Goal: Task Accomplishment & Management: Complete application form

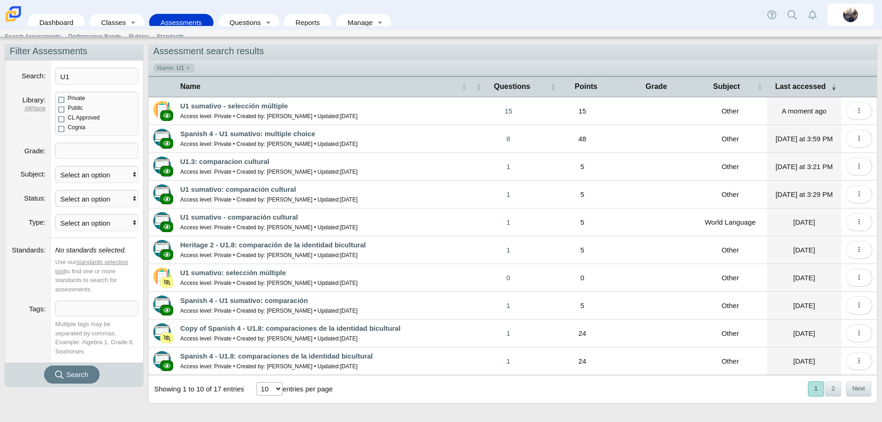
scroll to position [31, 0]
click at [856, 389] on button "Next" at bounding box center [858, 388] width 25 height 15
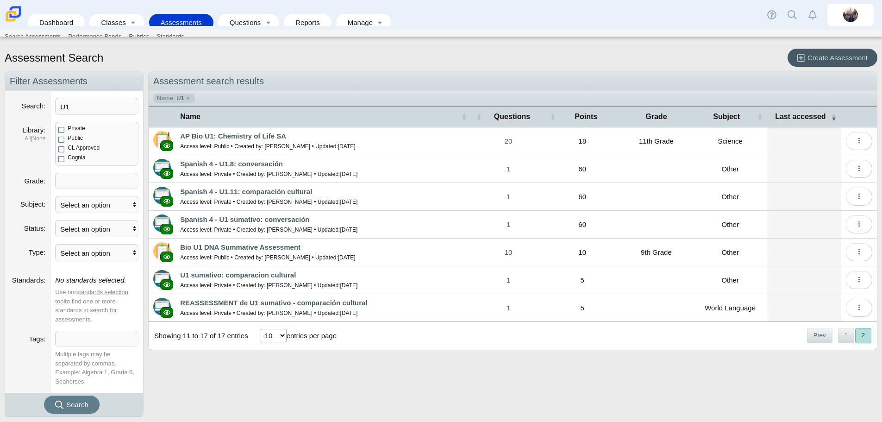
scroll to position [0, 0]
click at [72, 102] on input "U1" at bounding box center [96, 106] width 83 height 17
type input "U2.5: conversaciones"
click at [44, 396] on button "Search" at bounding box center [72, 405] width 56 height 18
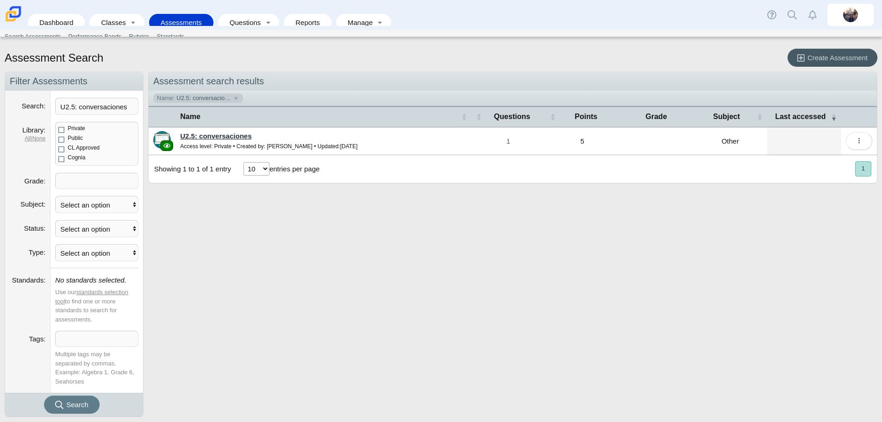
click at [234, 137] on link "U2.5: conversaciones" at bounding box center [215, 136] width 71 height 8
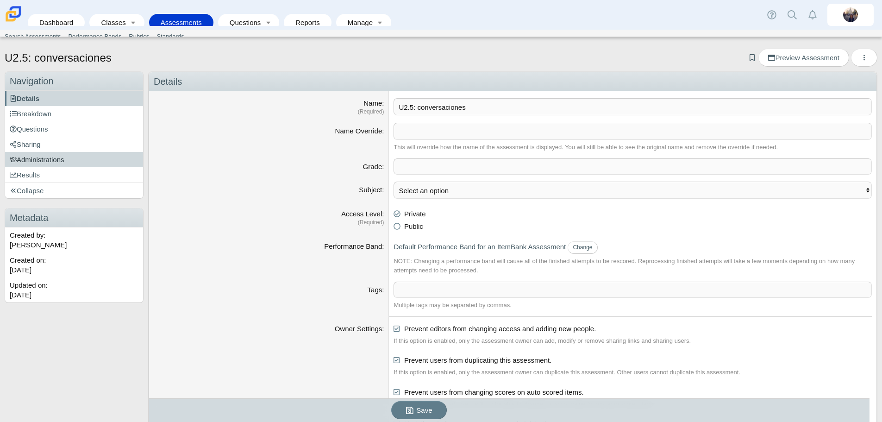
click at [47, 159] on span "Administrations" at bounding box center [37, 160] width 55 height 8
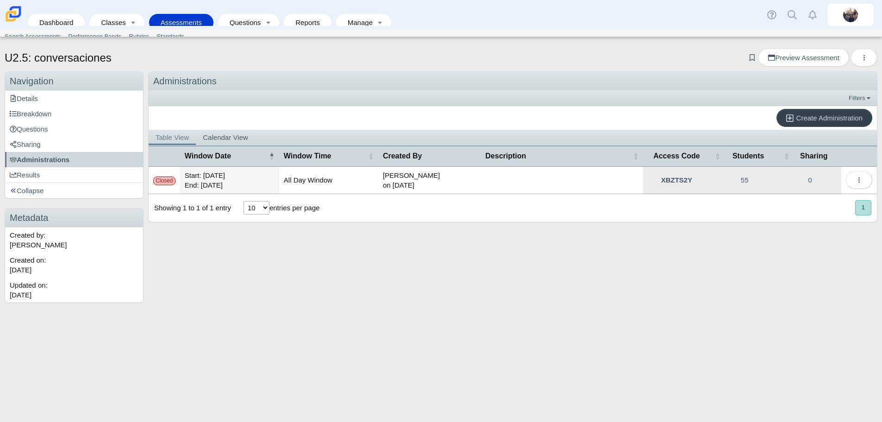
click at [830, 113] on link "Create Administration" at bounding box center [825, 118] width 96 height 18
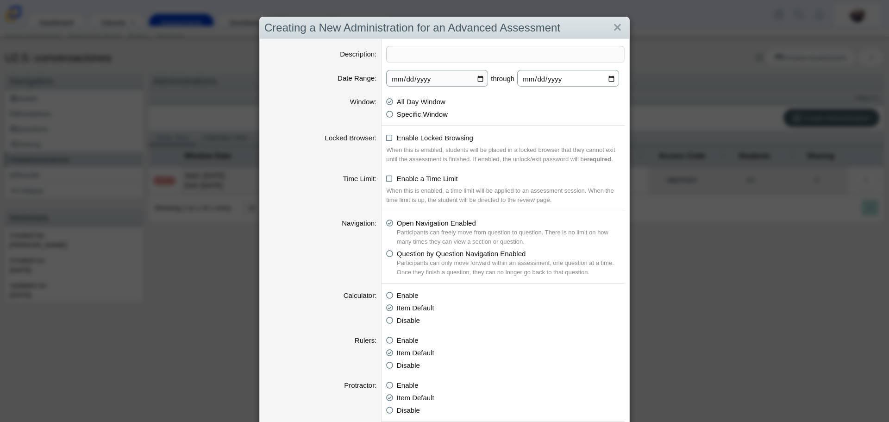
click at [608, 80] on input "2025-10-16" at bounding box center [568, 78] width 102 height 17
type input "2025-11-07"
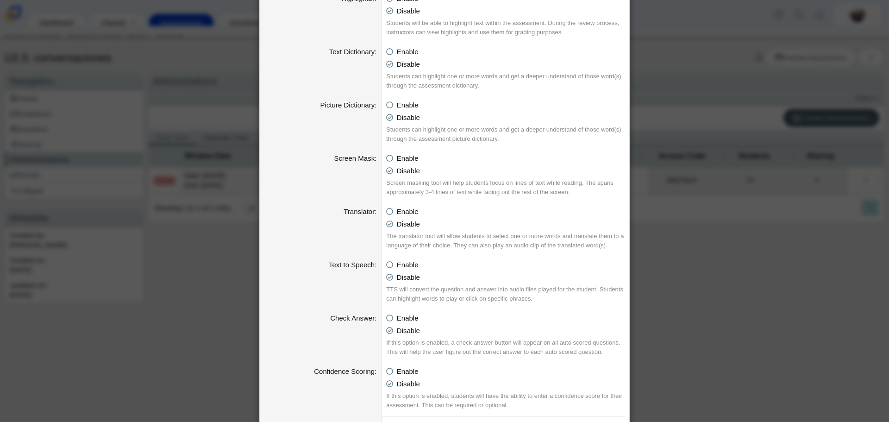
scroll to position [834, 0]
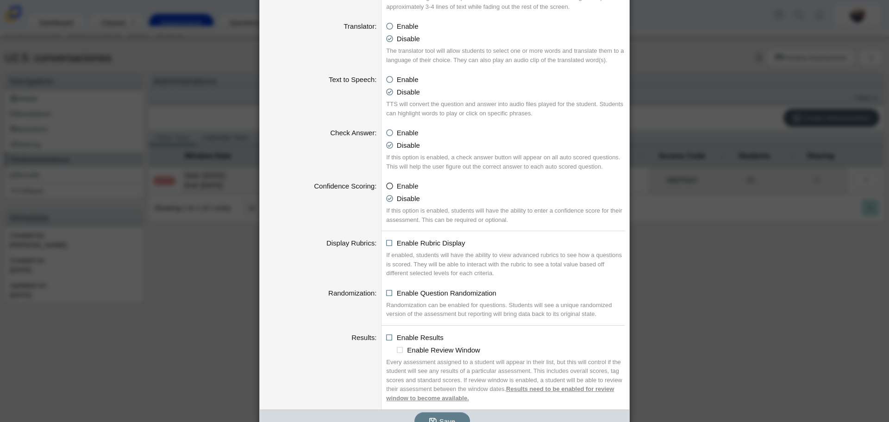
click at [387, 186] on icon at bounding box center [389, 184] width 7 height 6
click at [387, 186] on input "Enable" at bounding box center [389, 184] width 6 height 6
radio input "true"
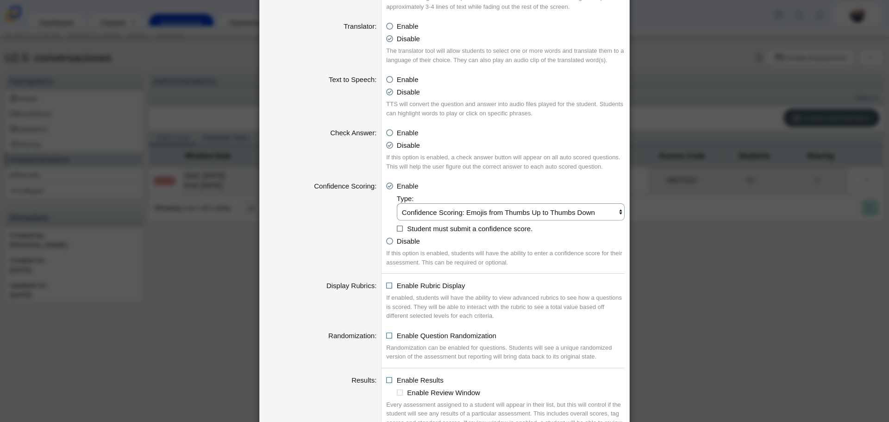
click at [411, 214] on select "Confidence Scoring: Emojis from Thumbs Up to Thumbs Down Confidence Scoring: Em…" at bounding box center [511, 211] width 228 height 17
select select "emojis"
click at [397, 204] on select "Confidence Scoring: Emojis from Thumbs Up to Thumbs Down Confidence Scoring: Em…" at bounding box center [511, 211] width 228 height 17
click at [397, 226] on icon at bounding box center [400, 227] width 7 height 6
click at [396, 226] on input "Student must submit a confidence score." at bounding box center [399, 226] width 6 height 6
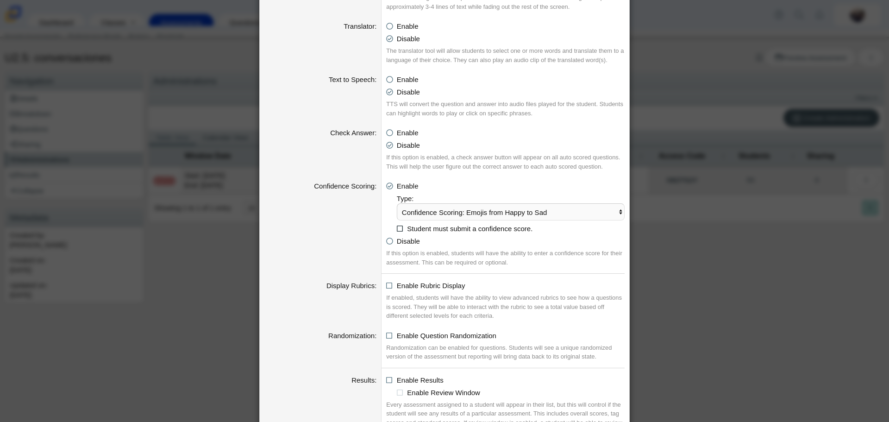
checkbox input "true"
click at [386, 286] on icon at bounding box center [389, 284] width 7 height 6
click at [386, 286] on input "Enable Rubric Display" at bounding box center [389, 283] width 6 height 6
checkbox input "true"
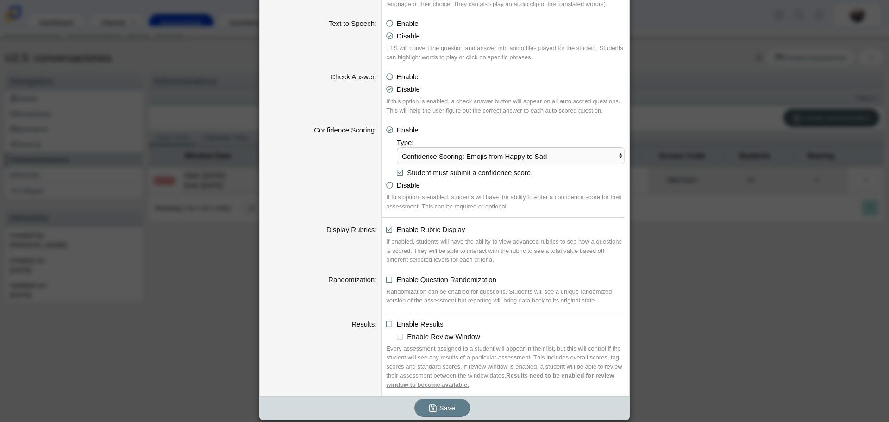
scroll to position [893, 0]
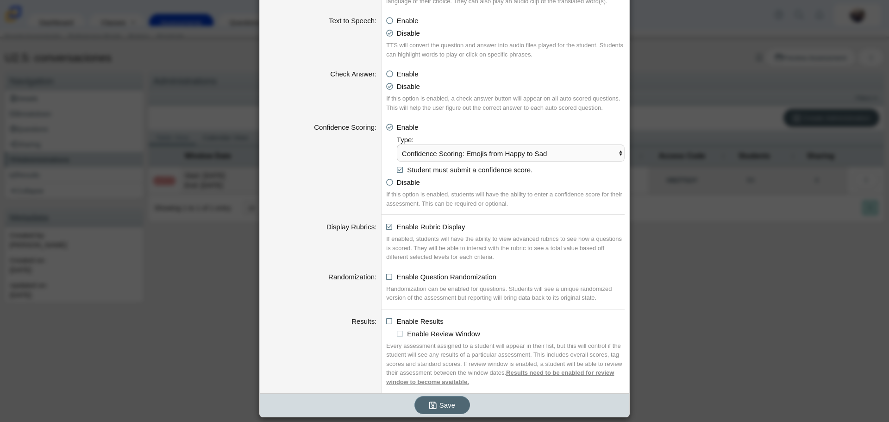
click at [440, 402] on span "Save" at bounding box center [448, 405] width 16 height 8
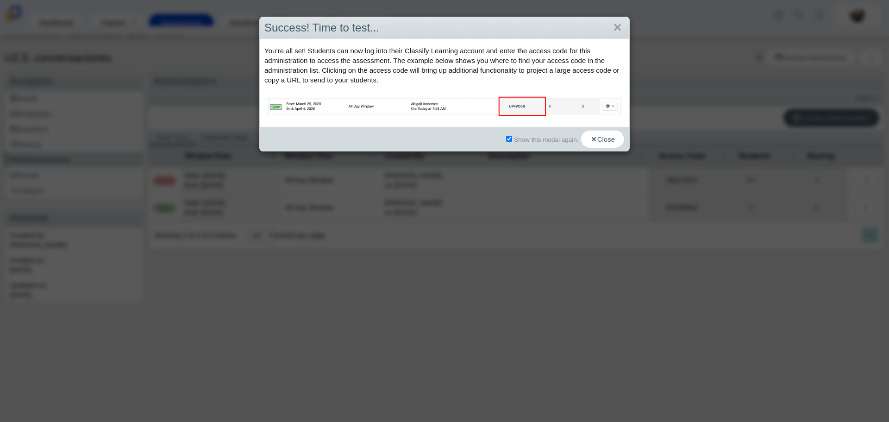
click at [608, 126] on div "You’re all set! Students can now log into their Classify Learning account and e…" at bounding box center [445, 83] width 370 height 88
click at [612, 26] on link "Close" at bounding box center [617, 28] width 14 height 16
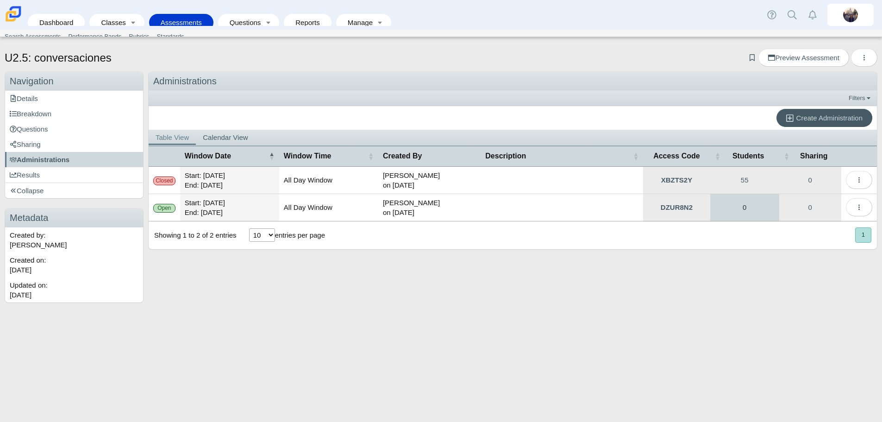
click at [746, 209] on link "0" at bounding box center [744, 207] width 69 height 27
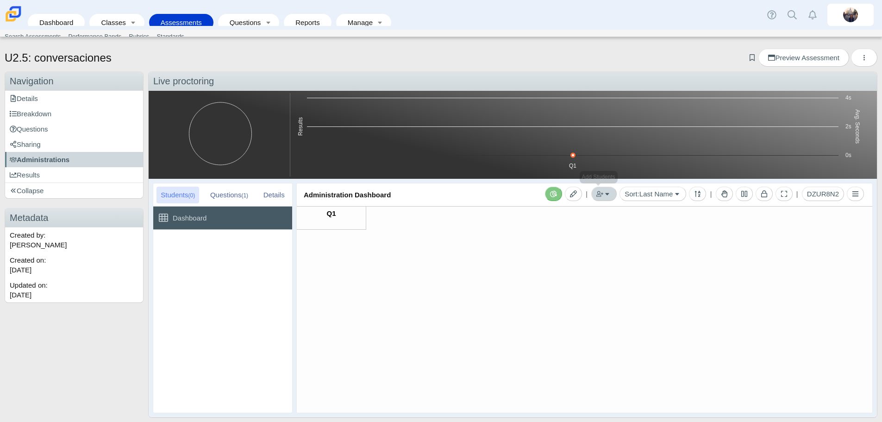
click at [600, 195] on button "button" at bounding box center [603, 194] width 25 height 14
click at [571, 232] on link "Add by Class" at bounding box center [555, 227] width 111 height 14
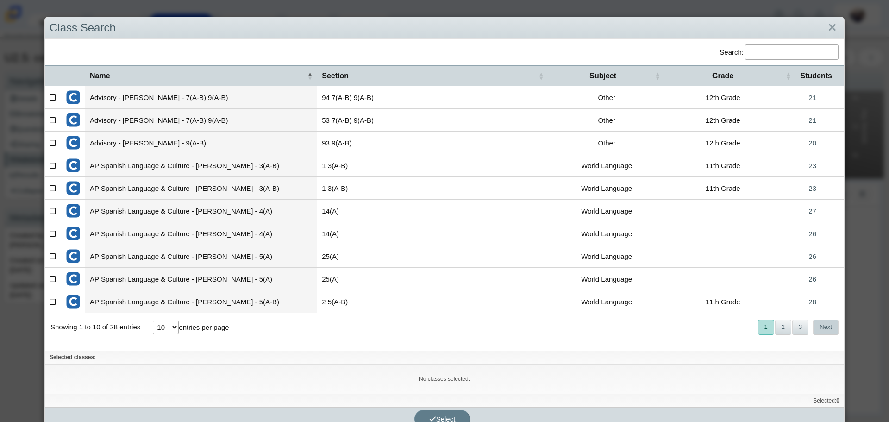
click at [826, 325] on button "Next" at bounding box center [825, 327] width 25 height 15
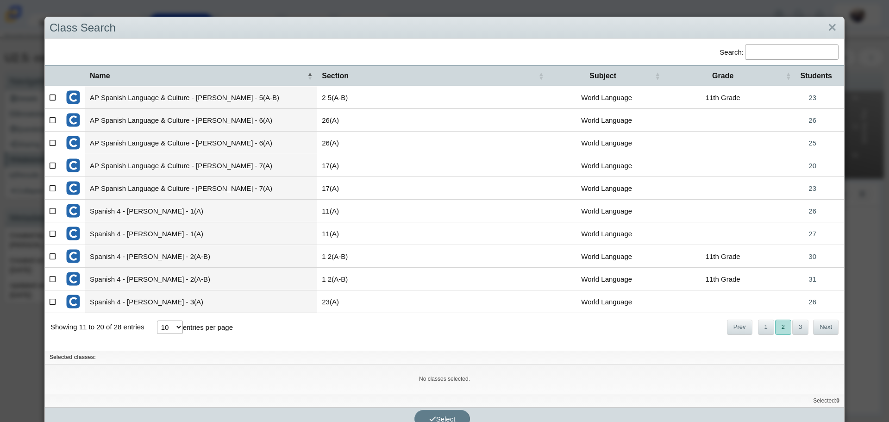
click at [54, 118] on icon at bounding box center [53, 119] width 7 height 6
checkbox input"] "true"
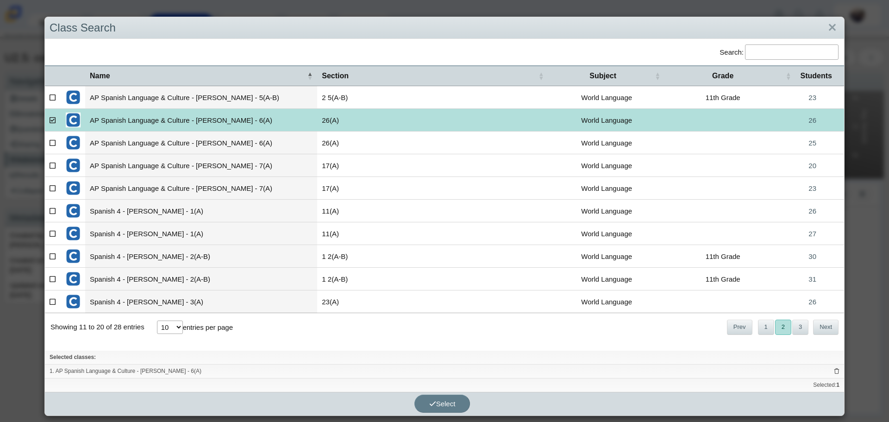
click at [50, 142] on icon at bounding box center [53, 142] width 7 height 6
checkbox input"] "true"
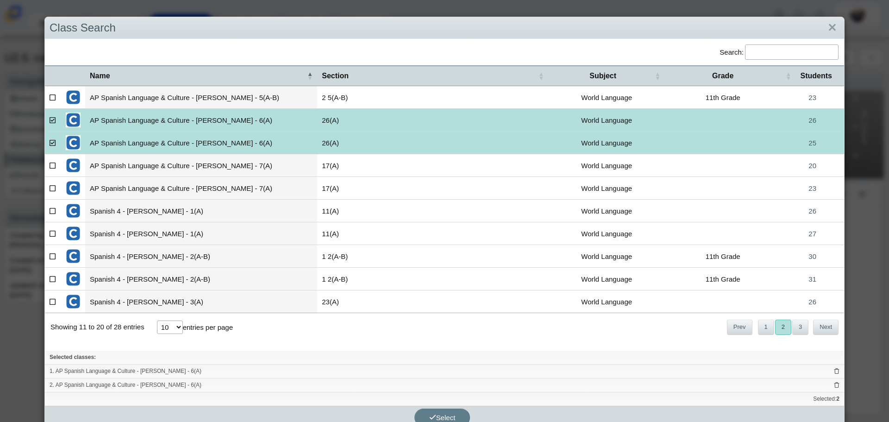
click at [51, 164] on icon at bounding box center [53, 165] width 7 height 6
checkbox input"] "true"
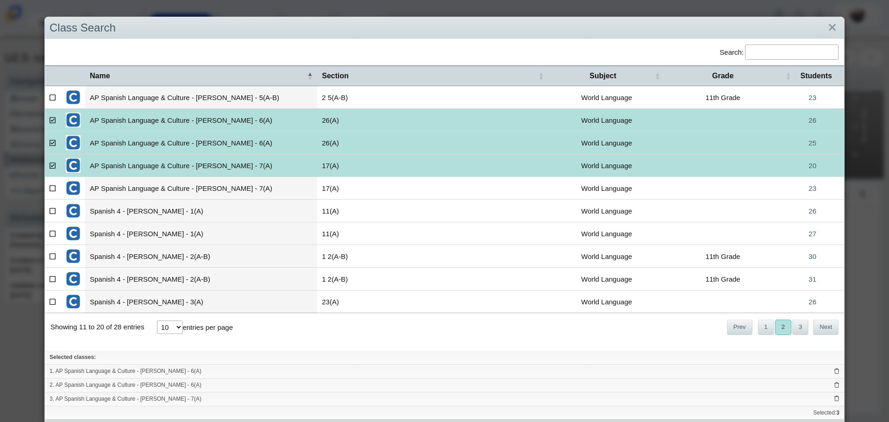
click at [53, 188] on icon at bounding box center [53, 187] width 7 height 6
checkbox input"] "true"
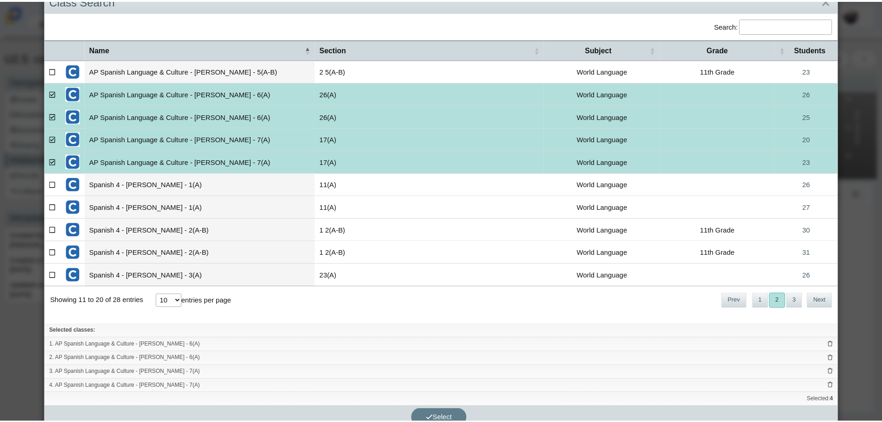
scroll to position [40, 0]
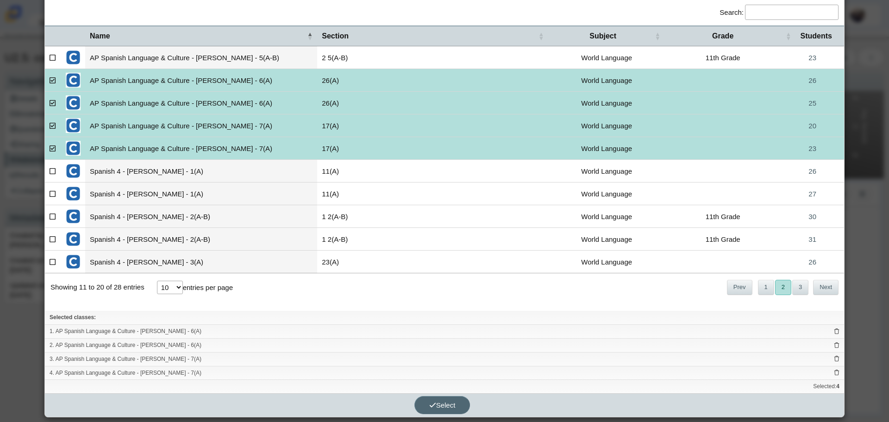
click at [431, 405] on icon "button" at bounding box center [432, 405] width 7 height 7
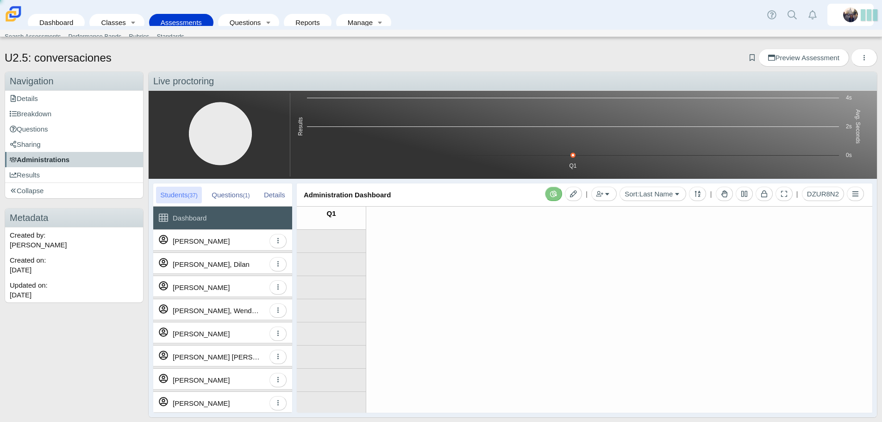
click at [58, 157] on span "Administrations" at bounding box center [40, 160] width 60 height 8
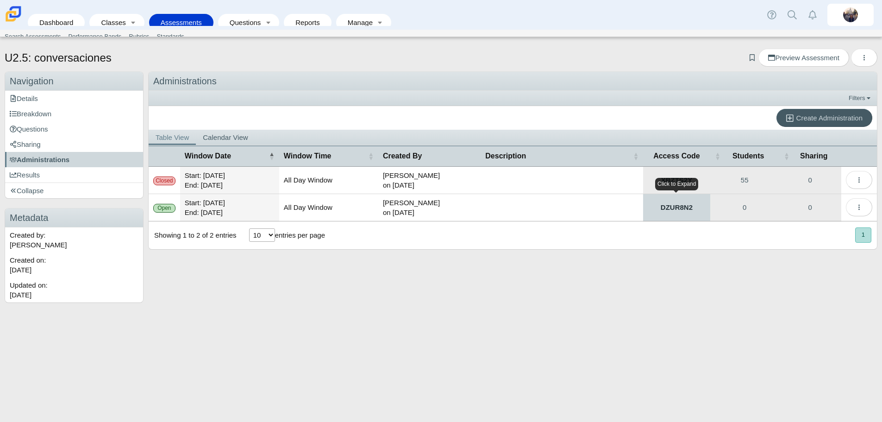
click at [700, 204] on link "DZUR8N2" at bounding box center [676, 207] width 67 height 27
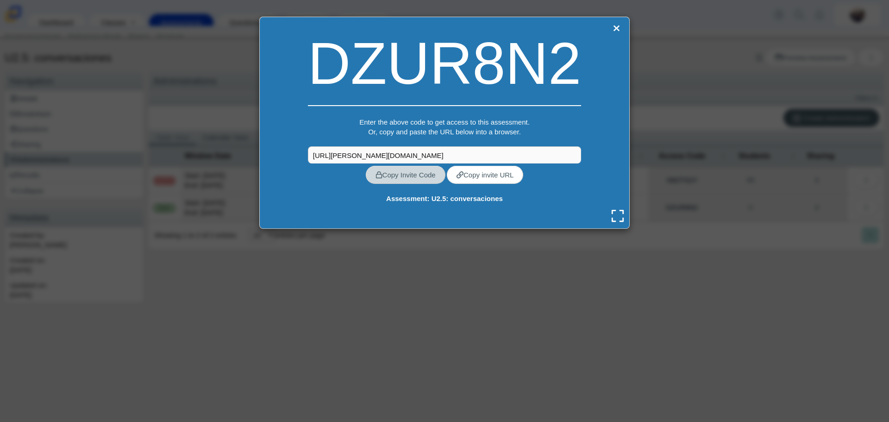
click at [422, 179] on link "Copy Invite Code" at bounding box center [406, 175] width 80 height 18
type textarea "DZUR8N2"
click at [495, 150] on input "[URL][PERSON_NAME][DOMAIN_NAME]" at bounding box center [444, 154] width 273 height 17
